Goal: Task Accomplishment & Management: Manage account settings

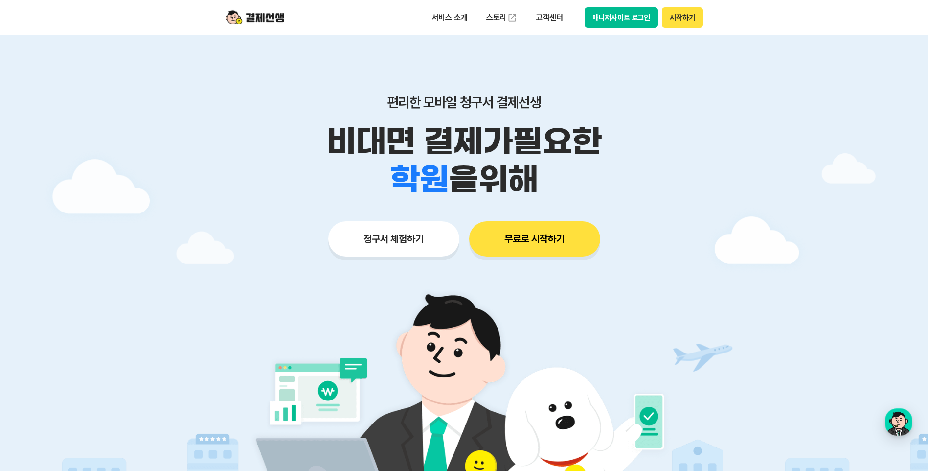
click at [626, 14] on button "매니저사이트 로그인" at bounding box center [622, 17] width 74 height 21
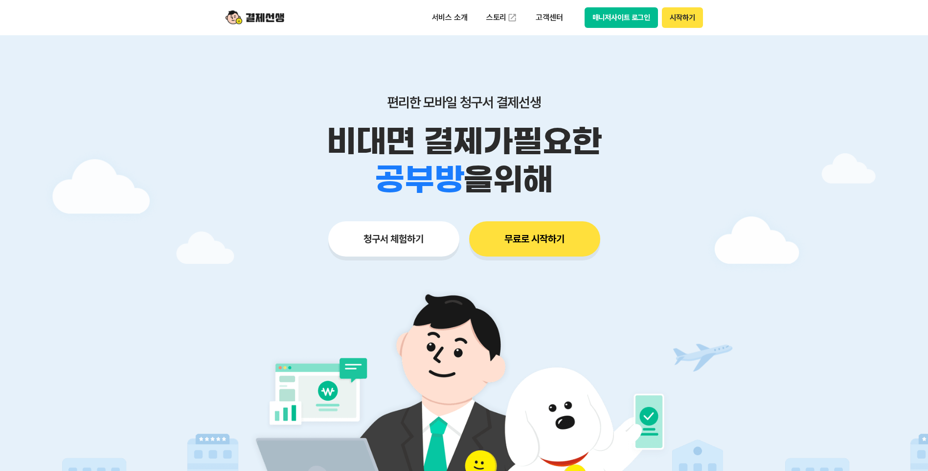
click at [621, 19] on button "매니저사이트 로그인" at bounding box center [622, 17] width 74 height 21
